Goal: Task Accomplishment & Management: Manage account settings

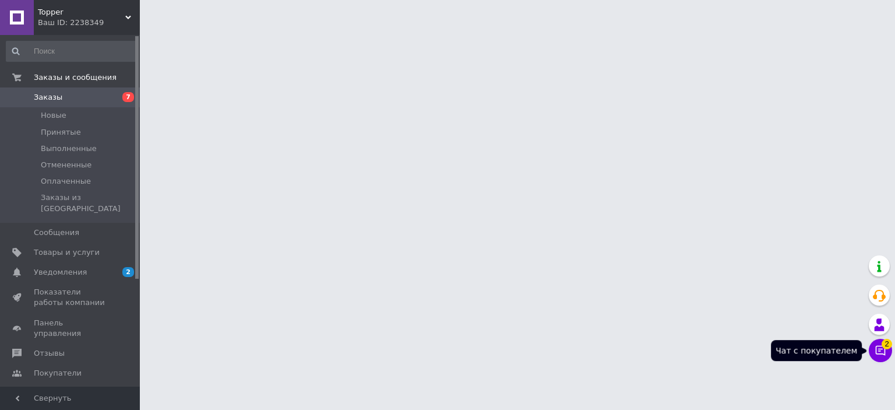
click at [881, 351] on icon at bounding box center [881, 350] width 12 height 12
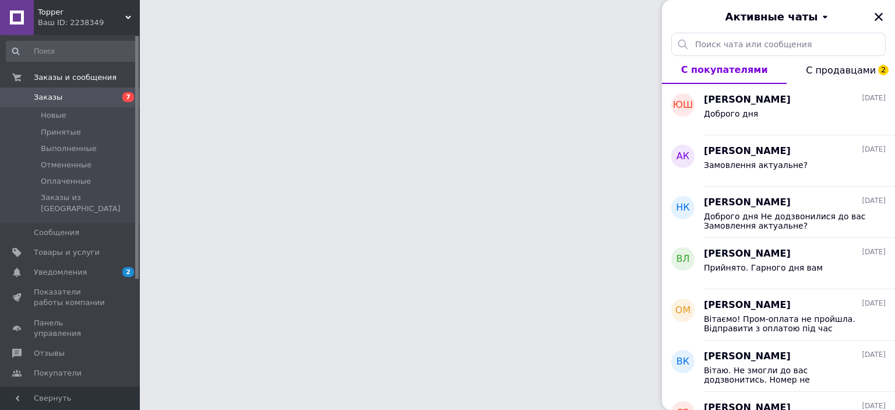
click at [822, 69] on span "С продавцами 2" at bounding box center [841, 70] width 70 height 11
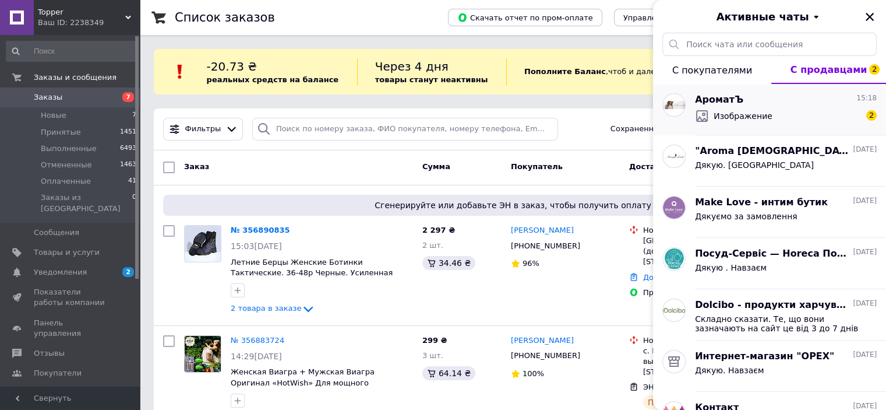
click at [751, 118] on span "Изображение" at bounding box center [743, 116] width 59 height 12
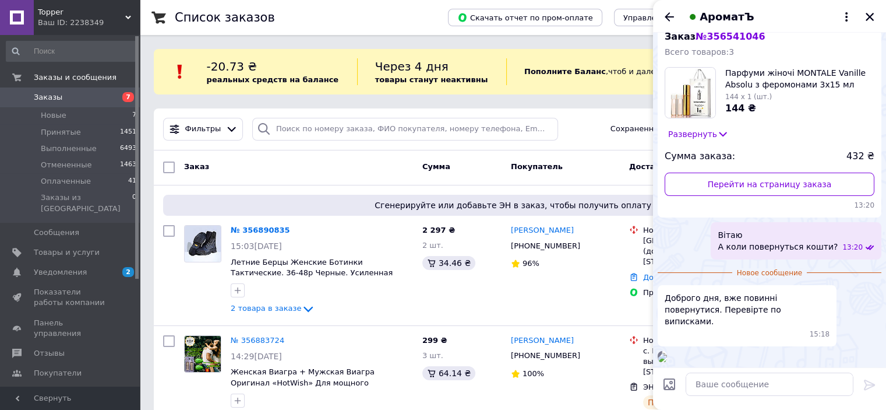
scroll to position [191, 0]
click at [667, 353] on img at bounding box center [662, 357] width 9 height 9
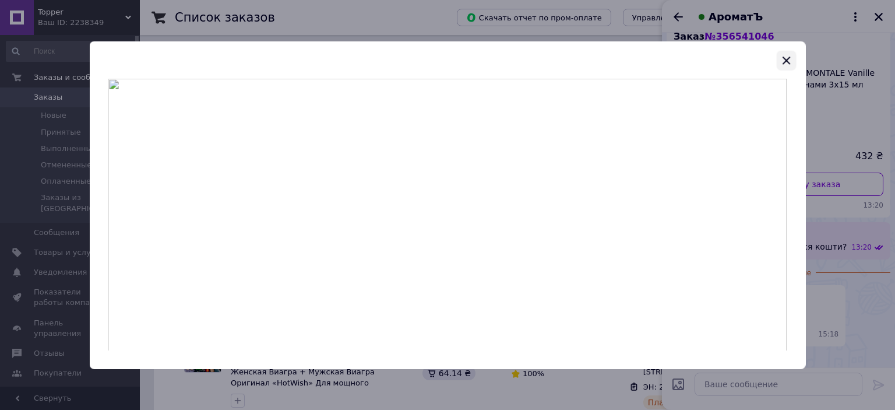
click at [785, 58] on icon "button" at bounding box center [786, 61] width 8 height 8
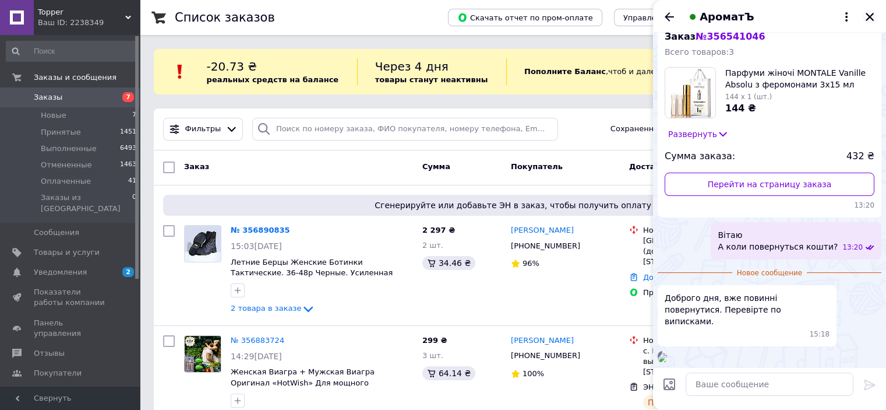
click at [869, 14] on icon "Закрыть" at bounding box center [870, 17] width 10 height 10
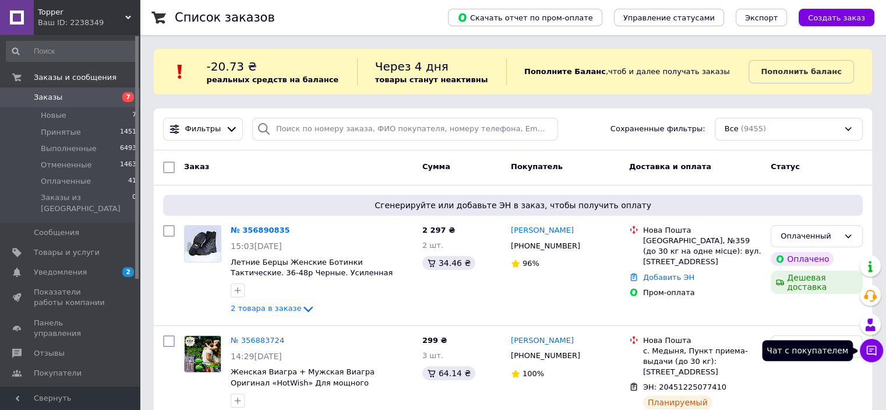
click at [876, 348] on icon at bounding box center [872, 350] width 12 height 12
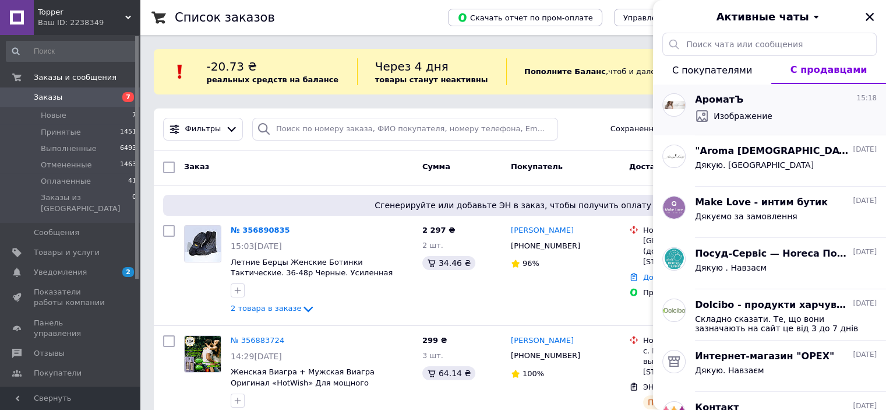
click at [764, 119] on span "Изображение" at bounding box center [743, 116] width 59 height 12
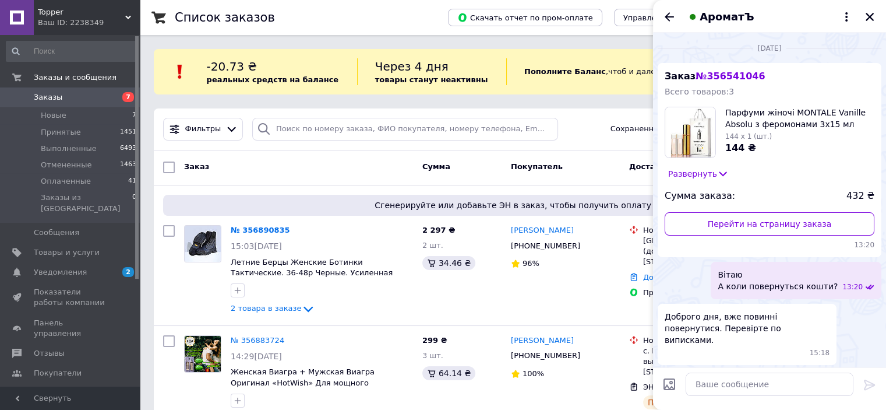
scroll to position [97, 0]
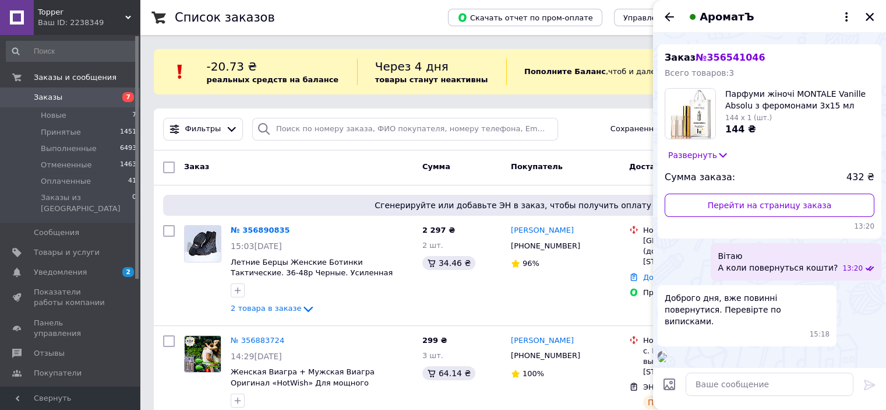
click at [667, 353] on img at bounding box center [662, 357] width 9 height 9
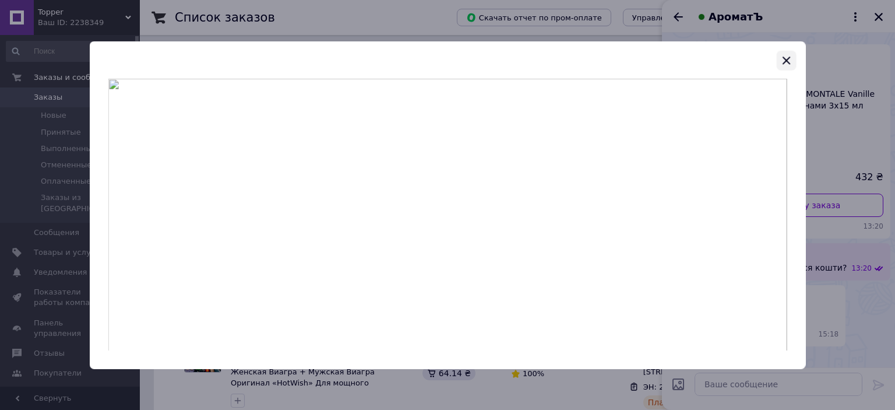
click at [789, 60] on icon "button" at bounding box center [786, 60] width 14 height 14
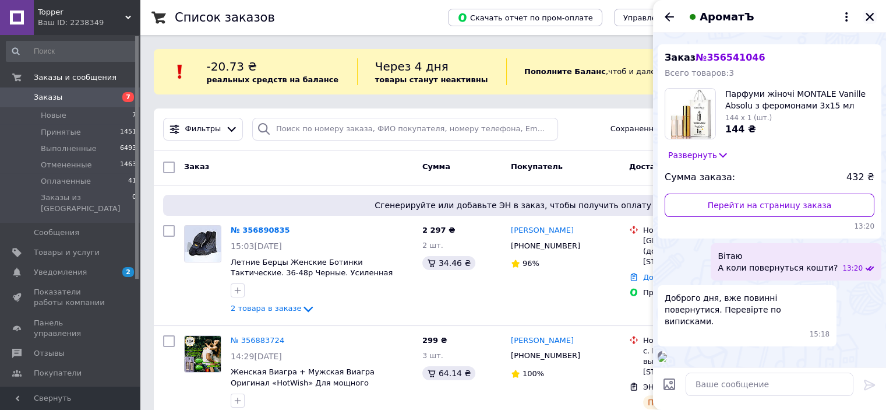
click at [873, 11] on button "Закрыть" at bounding box center [870, 17] width 14 height 14
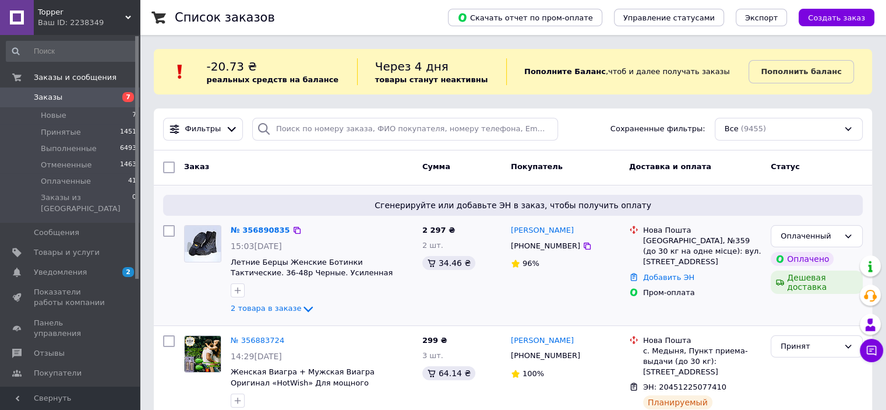
click at [583, 242] on icon at bounding box center [587, 245] width 9 height 9
click at [51, 96] on span "Заказы" at bounding box center [48, 97] width 29 height 10
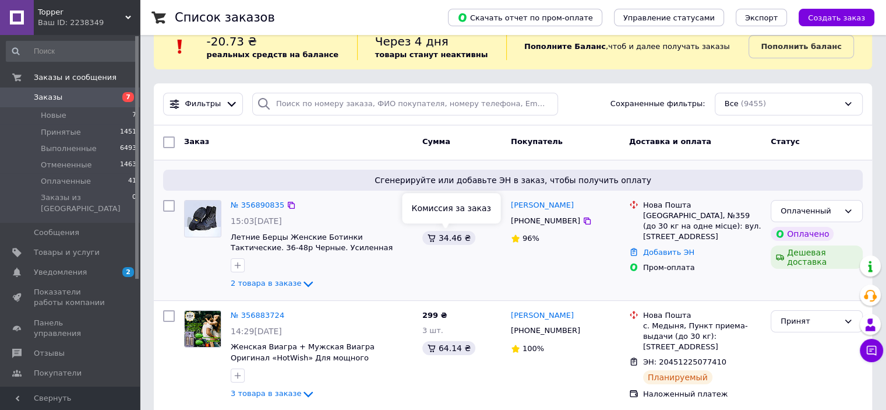
scroll to position [58, 0]
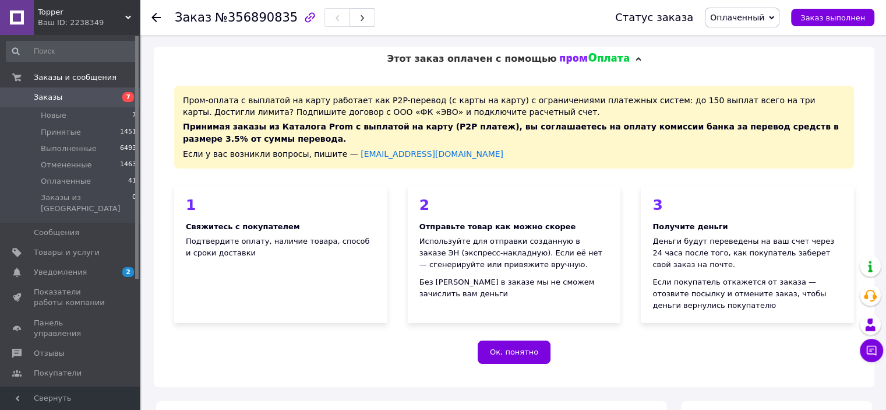
scroll to position [291, 0]
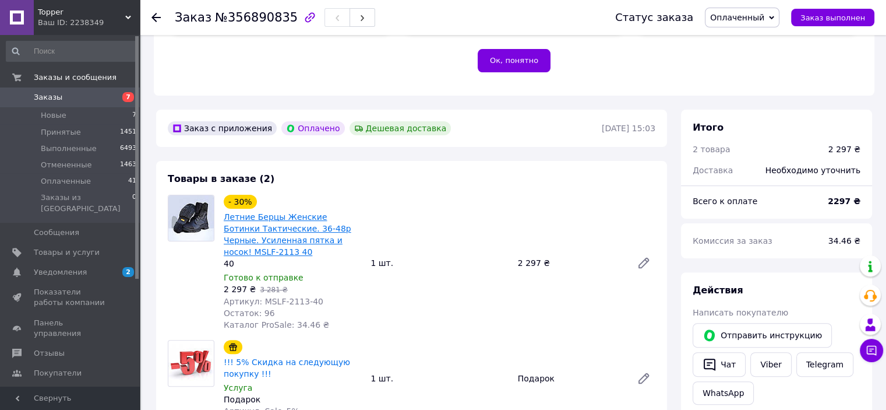
click at [261, 224] on link "Летние Берцы Женские Ботинки Тактические. 36-48р Черные. Усиленная пятка и носо…" at bounding box center [288, 234] width 128 height 44
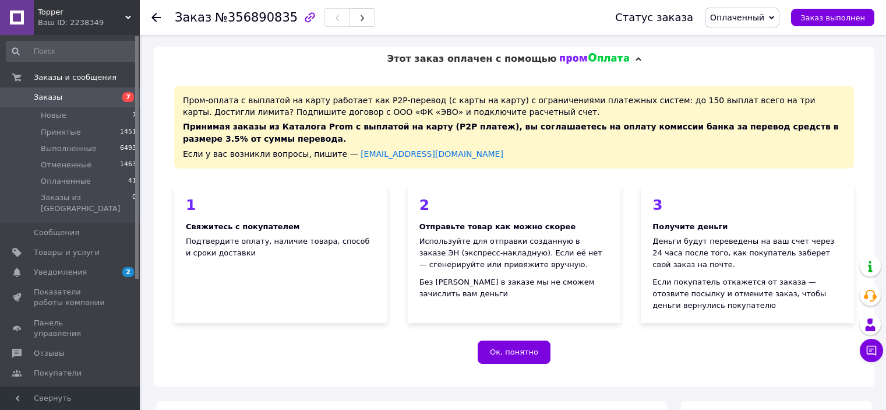
scroll to position [291, 0]
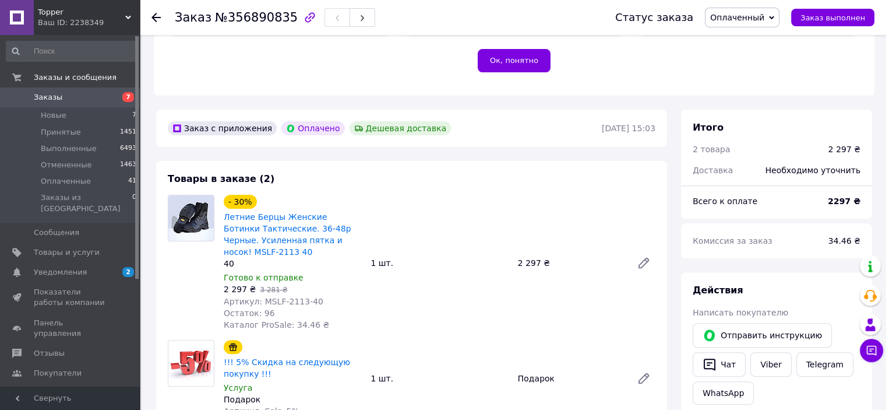
click at [64, 96] on span "Заказы" at bounding box center [71, 97] width 74 height 10
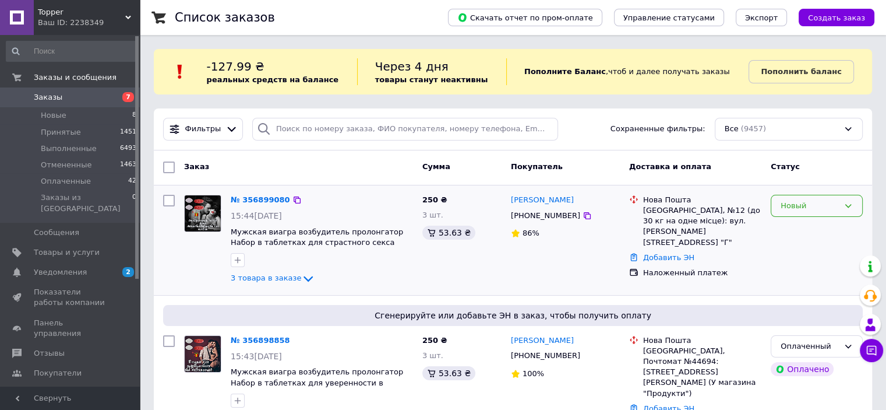
click at [830, 206] on div "Новый" at bounding box center [810, 206] width 58 height 12
click at [827, 220] on li "Принят" at bounding box center [816, 230] width 91 height 22
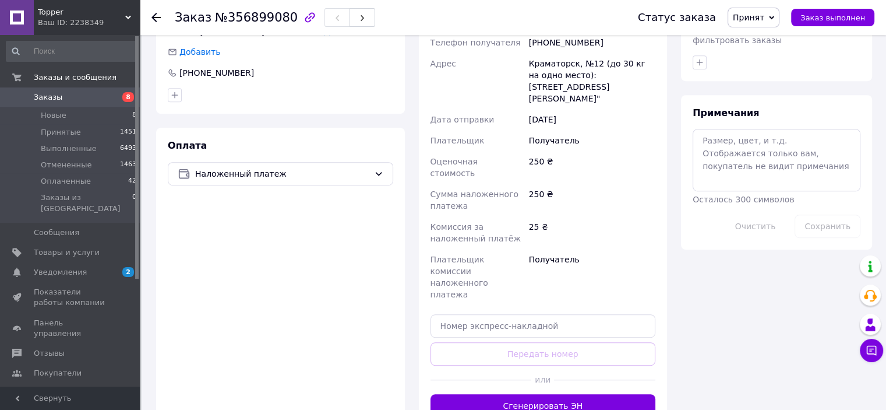
scroll to position [613, 0]
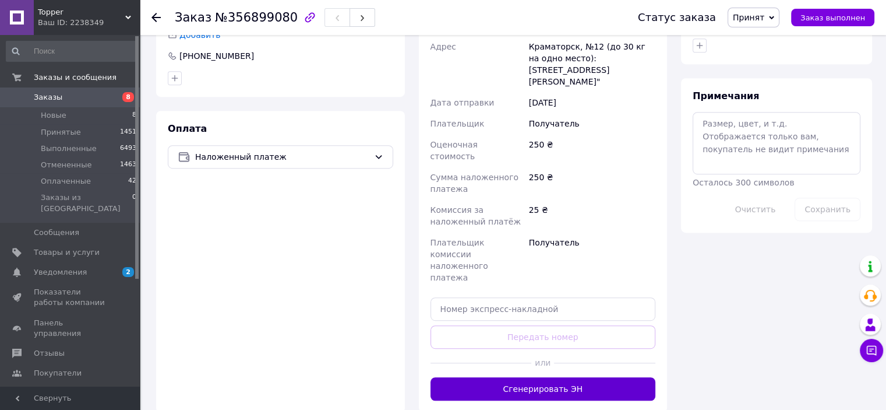
click at [542, 377] on button "Сгенерировать ЭН" at bounding box center [543, 388] width 225 height 23
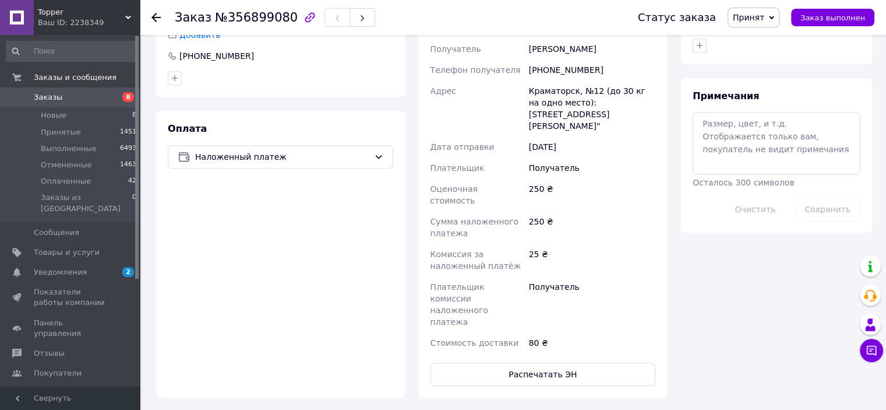
click at [87, 100] on span "Заказы" at bounding box center [71, 97] width 74 height 10
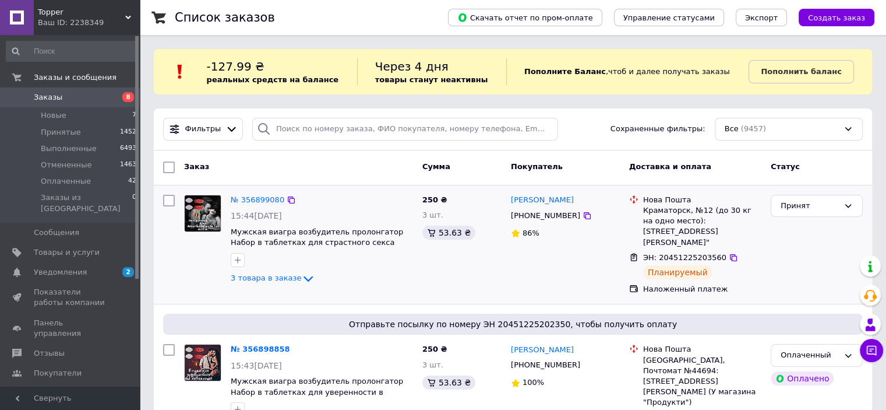
scroll to position [175, 0]
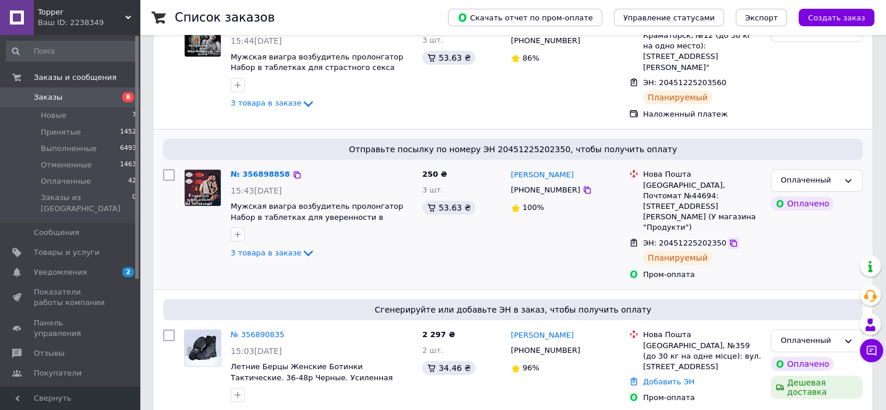
click at [729, 238] on icon at bounding box center [733, 242] width 9 height 9
click at [255, 248] on span "3 товара в заказе" at bounding box center [266, 252] width 71 height 9
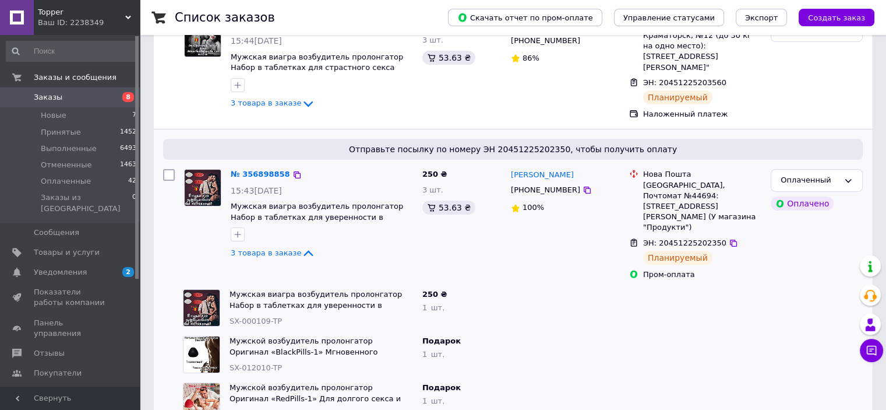
scroll to position [0, 0]
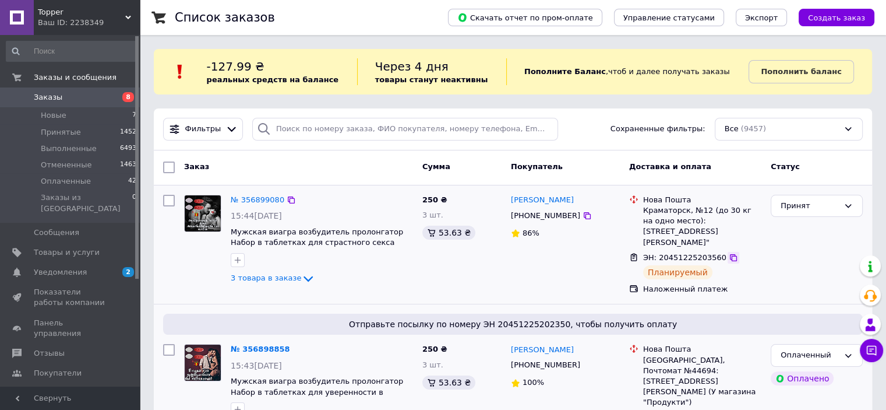
click at [729, 253] on icon at bounding box center [733, 257] width 9 height 9
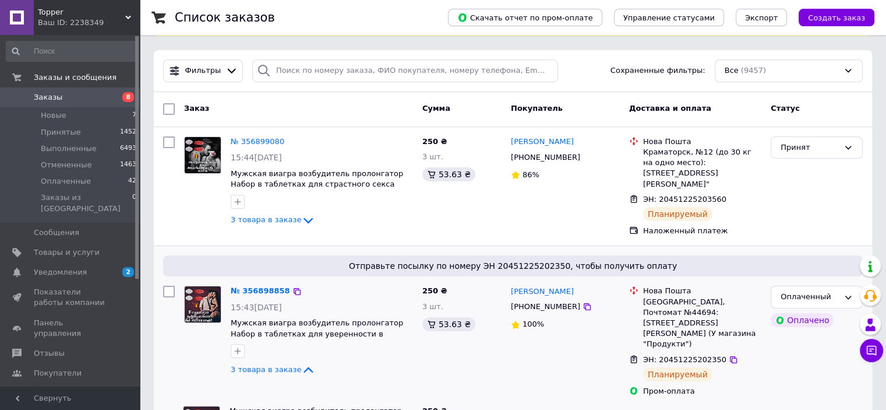
scroll to position [58, 0]
click at [301, 217] on icon at bounding box center [308, 220] width 14 height 14
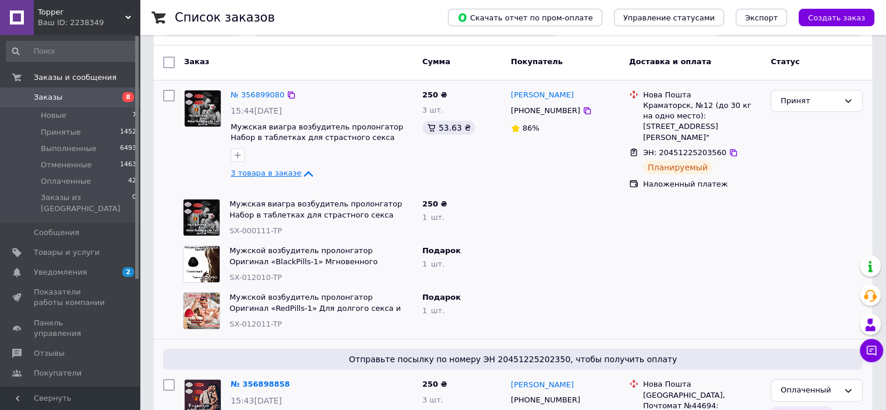
scroll to position [117, 0]
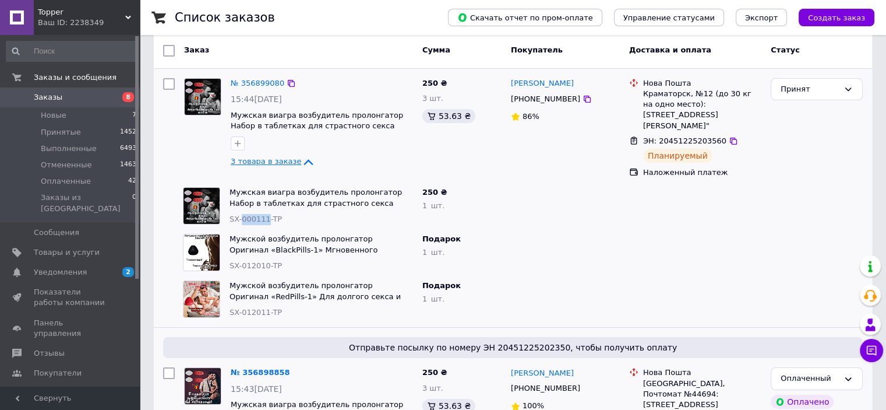
drag, startPoint x: 264, startPoint y: 209, endPoint x: 242, endPoint y: 207, distance: 22.2
click at [242, 214] on span "SX-000111-TP" at bounding box center [256, 218] width 52 height 9
copy span "000111"
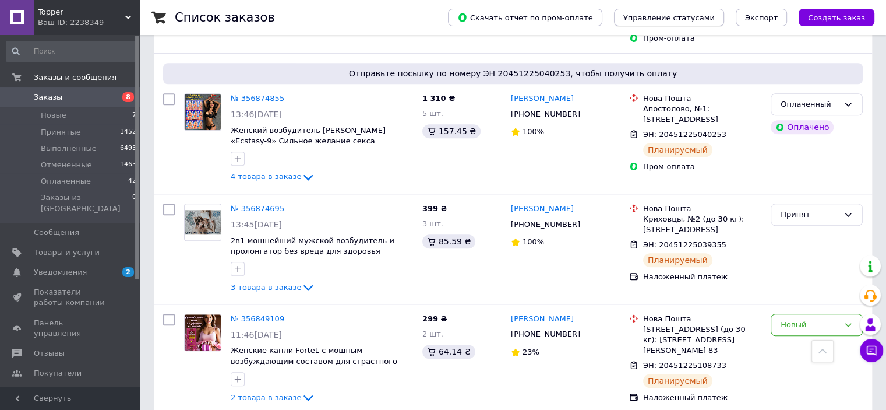
scroll to position [41, 0]
